Goal: Register for event/course

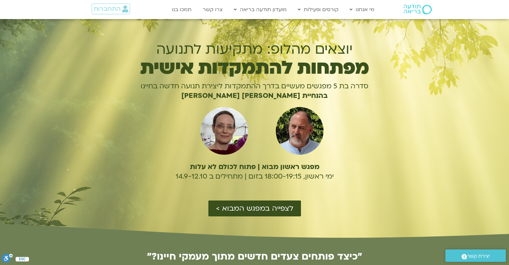
scroll to position [1616, 0]
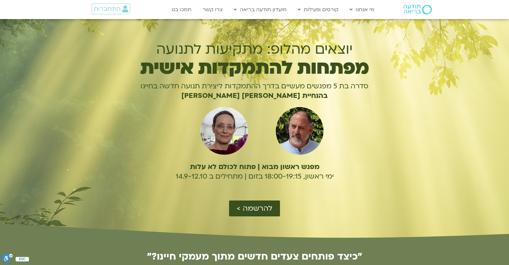
click at [255, 219] on icon at bounding box center [254, 228] width 1526 height 21
click at [254, 209] on span "להרשמה >" at bounding box center [254, 208] width 36 height 8
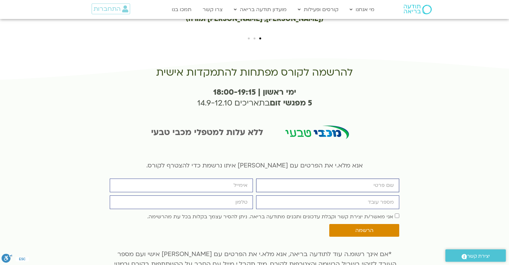
click at [330, 179] on input "firstname" at bounding box center [327, 186] width 143 height 14
click at [326, 179] on input "firstname" at bounding box center [327, 186] width 143 height 14
type input "יונתן"
click at [256, 153] on div "אנא מלא.י את הפרטים עם המייל איתו נרשמת כדי להצטרף לקורס. firstname יונתן email…" at bounding box center [254, 221] width 289 height 137
click at [239, 179] on input "email" at bounding box center [181, 186] width 143 height 14
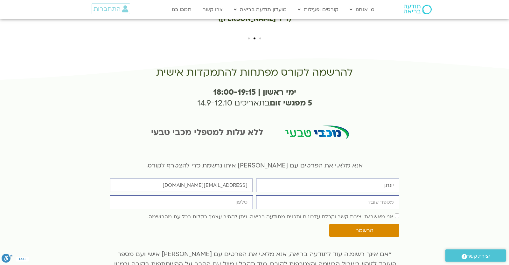
click at [253, 179] on input "yonatanrf3@gmail.com" at bounding box center [181, 186] width 143 height 14
type input "yonatanrf3@gmail.com"
click at [278, 195] on input "מספר עובד" at bounding box center [327, 202] width 143 height 14
click at [279, 195] on input "מספר עובד" at bounding box center [327, 202] width 143 height 14
type input "6904636"
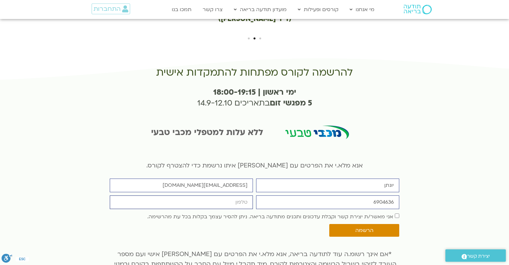
click at [228, 195] on input "cellphone" at bounding box center [181, 202] width 143 height 14
type input "0546099041"
click at [400, 212] on div "אישור דיוור אני מאשר/ת יצירת קשר וקבלת עדכונים ותכנים מתודעה בריאה. ניתן להסיר …" at bounding box center [254, 216] width 292 height 9
click at [399, 212] on div "אישור דיוור אני מאשר/ת יצירת קשר וקבלת עדכונים ותכנים מתודעה בריאה. ניתן להסיר …" at bounding box center [254, 216] width 292 height 9
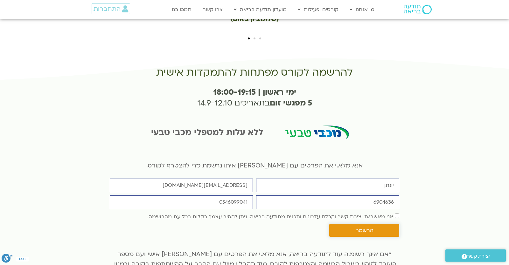
click at [392, 224] on button "הרשמה" at bounding box center [364, 230] width 70 height 13
